Goal: Obtain resource: Obtain resource

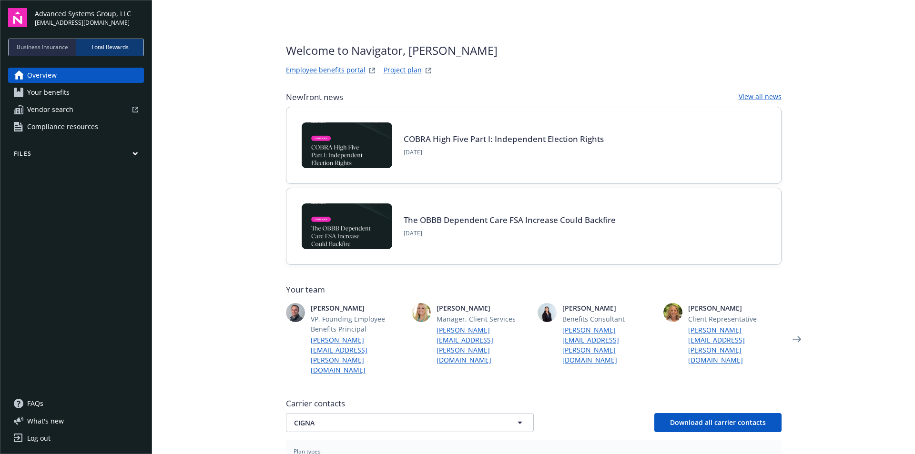
click at [47, 90] on span "Your benefits" at bounding box center [48, 92] width 42 height 15
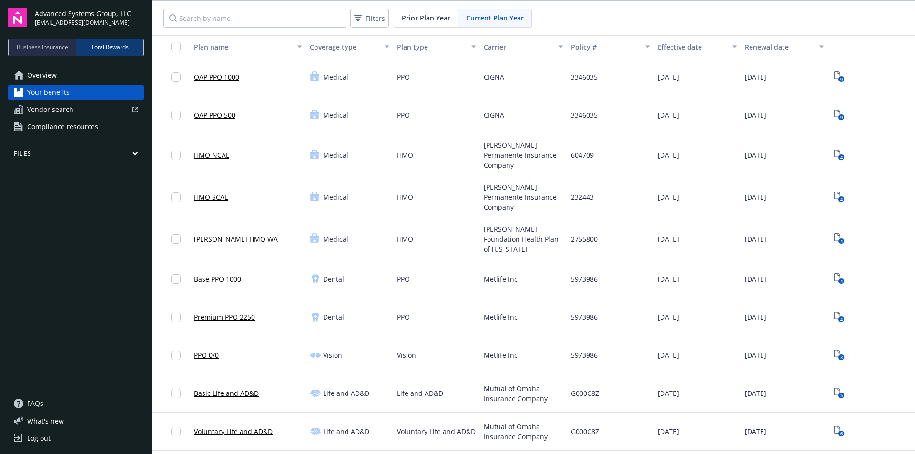
click at [46, 124] on span "Compliance resources" at bounding box center [62, 126] width 71 height 15
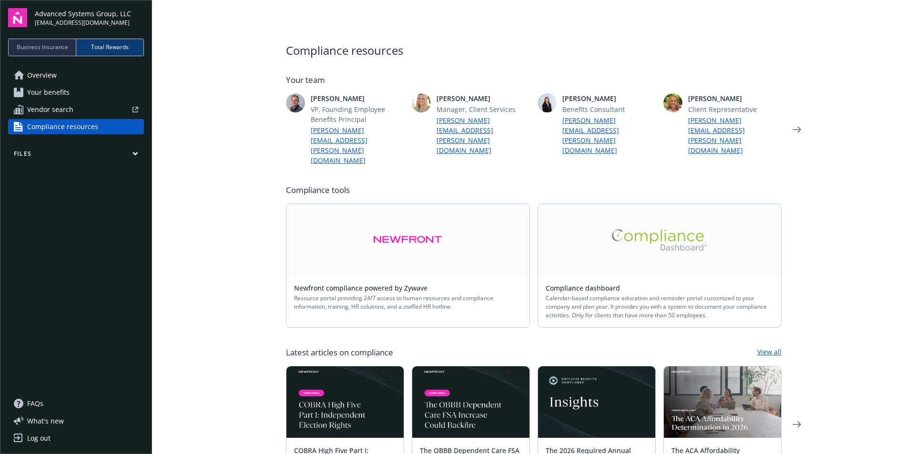
click at [39, 79] on span "Overview" at bounding box center [42, 75] width 30 height 15
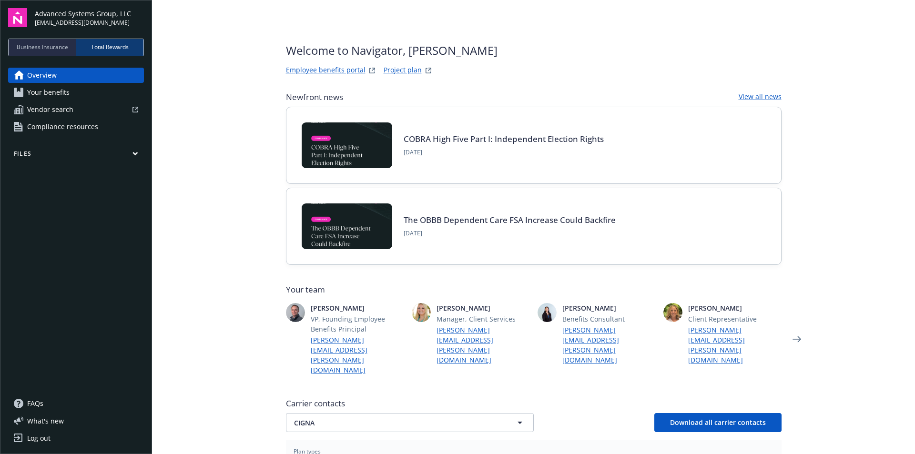
click at [52, 94] on span "Your benefits" at bounding box center [48, 92] width 42 height 15
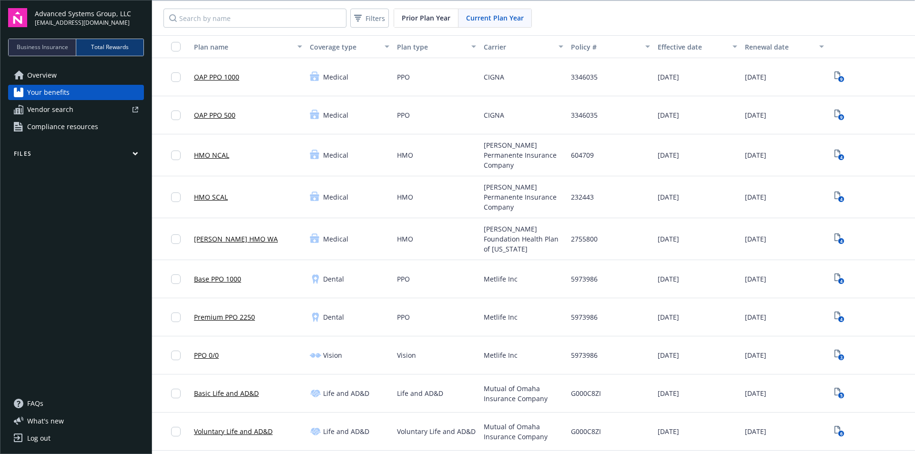
click at [81, 128] on span "Compliance resources" at bounding box center [62, 126] width 71 height 15
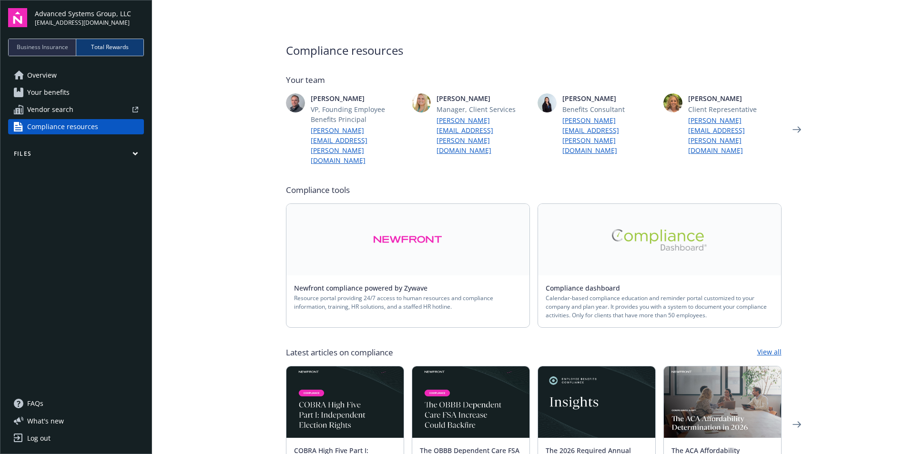
click at [59, 109] on span "Vendor search" at bounding box center [50, 109] width 46 height 15
click at [134, 155] on icon "button" at bounding box center [135, 154] width 6 height 4
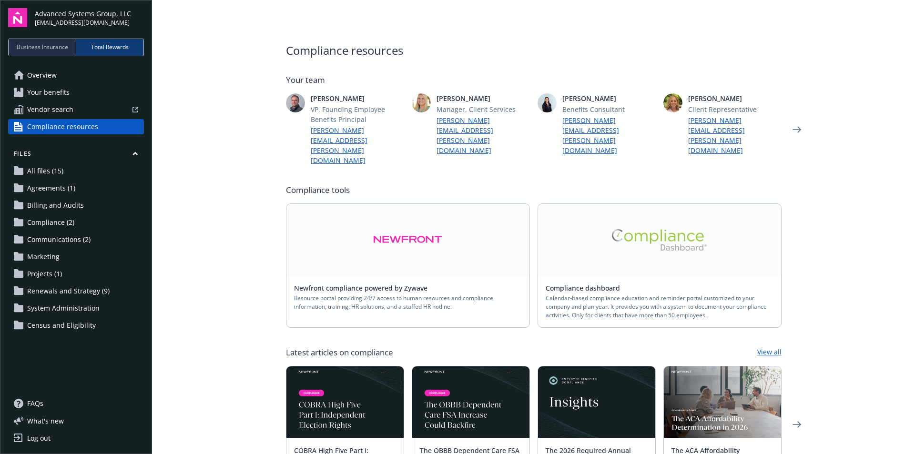
click at [70, 239] on span "Communications (2)" at bounding box center [58, 239] width 63 height 15
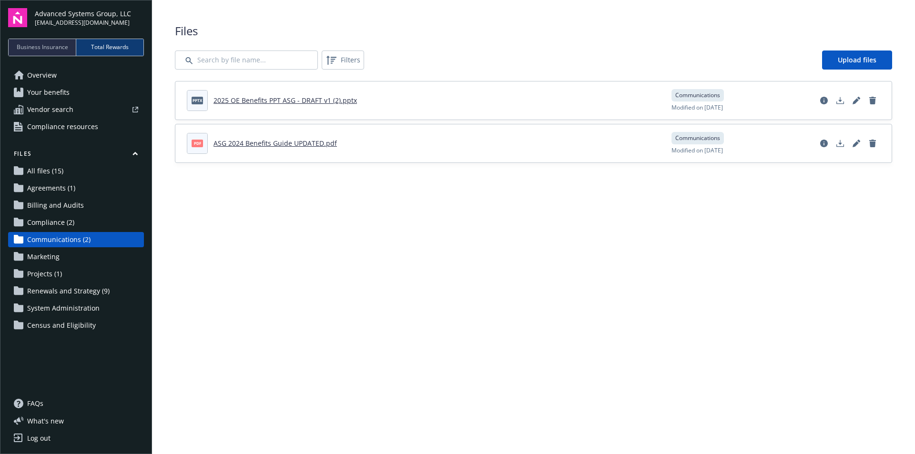
click at [66, 225] on span "Compliance (2)" at bounding box center [50, 222] width 47 height 15
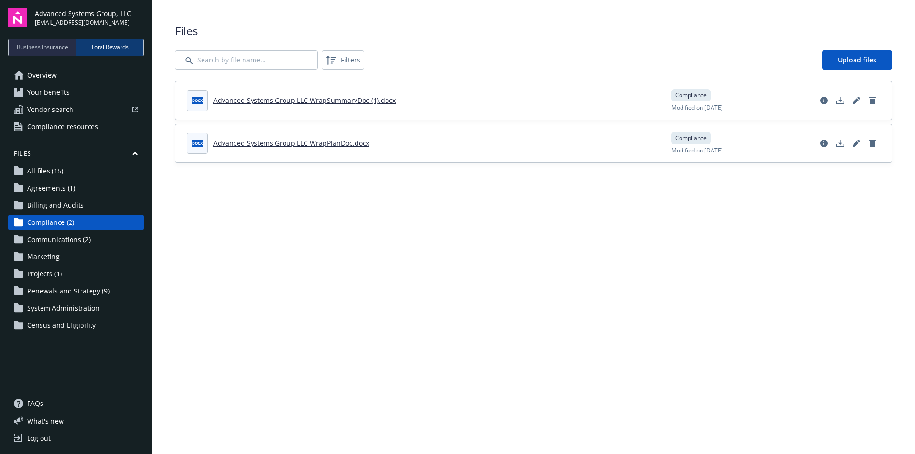
click at [48, 169] on span "All files (15)" at bounding box center [45, 170] width 36 height 15
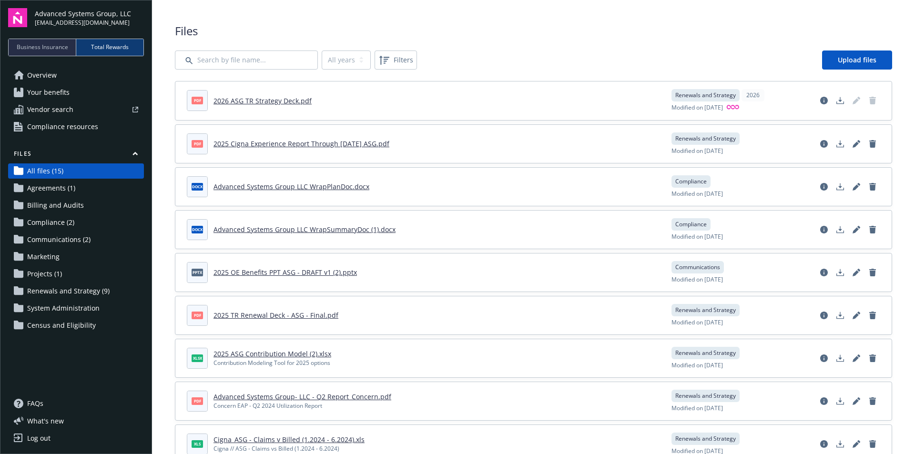
click at [44, 272] on span "Projects (1)" at bounding box center [44, 273] width 35 height 15
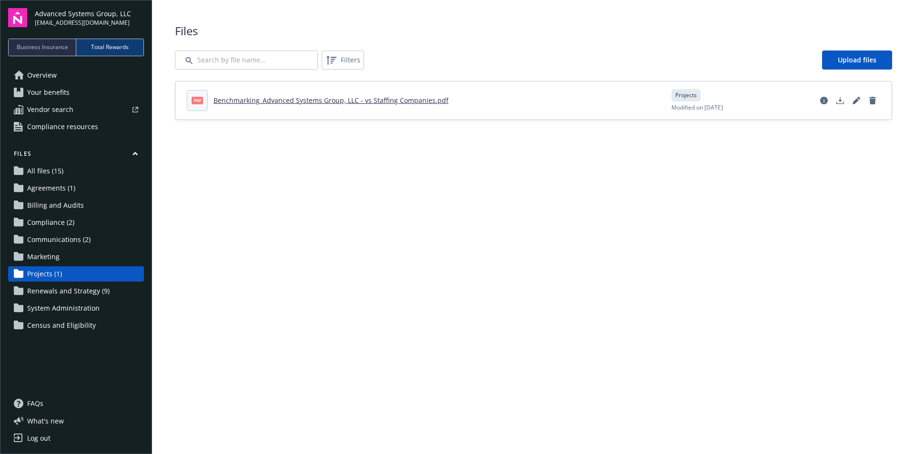
click at [56, 240] on span "Communications (2)" at bounding box center [58, 239] width 63 height 15
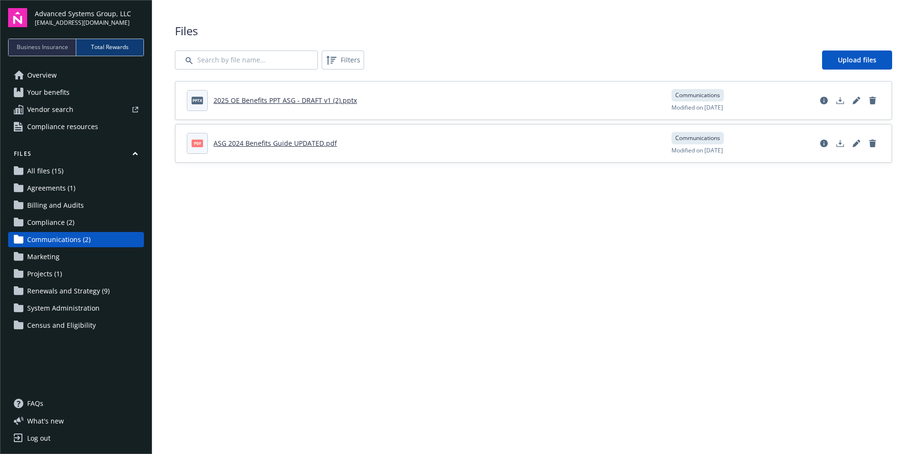
click at [59, 224] on span "Compliance (2)" at bounding box center [50, 222] width 47 height 15
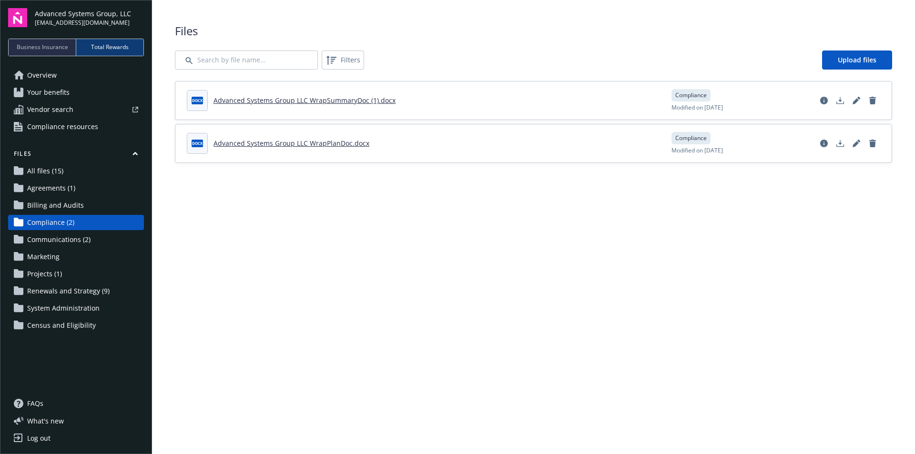
click at [77, 206] on span "Billing and Audits" at bounding box center [55, 205] width 57 height 15
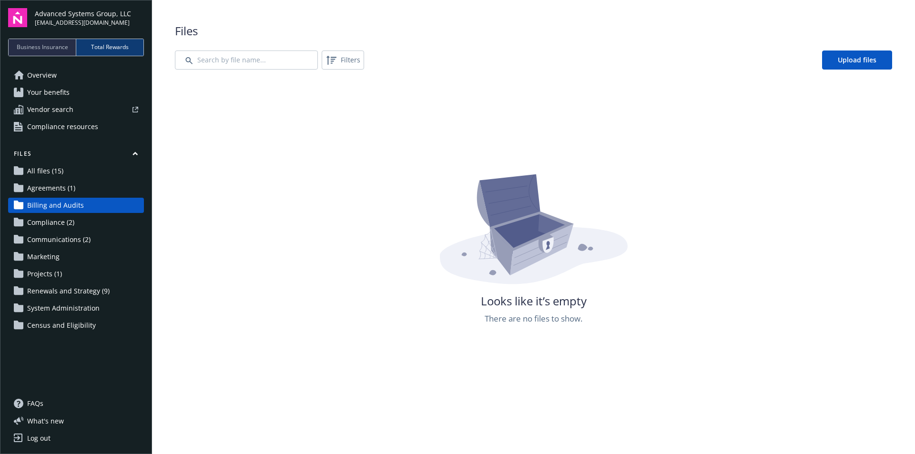
click at [61, 192] on span "Agreements (1)" at bounding box center [51, 188] width 48 height 15
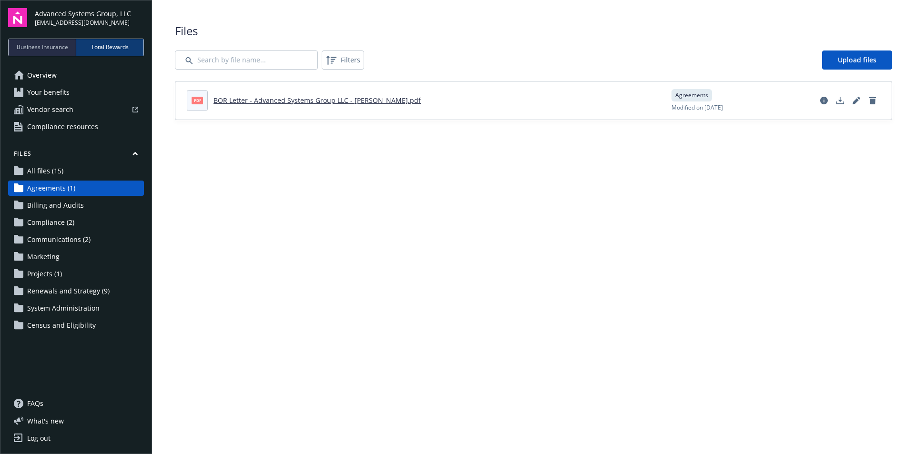
click at [52, 170] on span "All files (15)" at bounding box center [45, 170] width 36 height 15
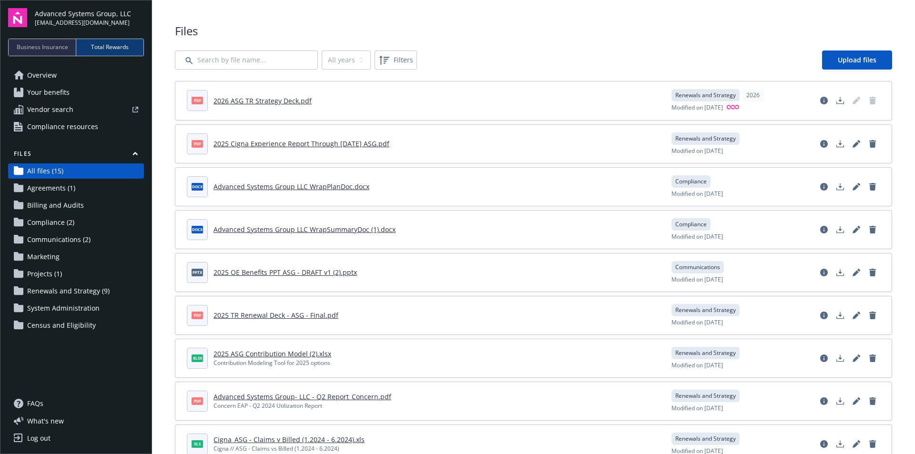
click at [257, 102] on link "2026 ASG TR Strategy Deck.pdf" at bounding box center [263, 100] width 98 height 9
click at [287, 106] on header "pdf 2026 ASG TR Strategy Deck.pdf" at bounding box center [423, 100] width 473 height 21
click at [286, 102] on link "2026 ASG TR Strategy Deck.pdf" at bounding box center [263, 100] width 98 height 9
